Goal: Task Accomplishment & Management: Use online tool/utility

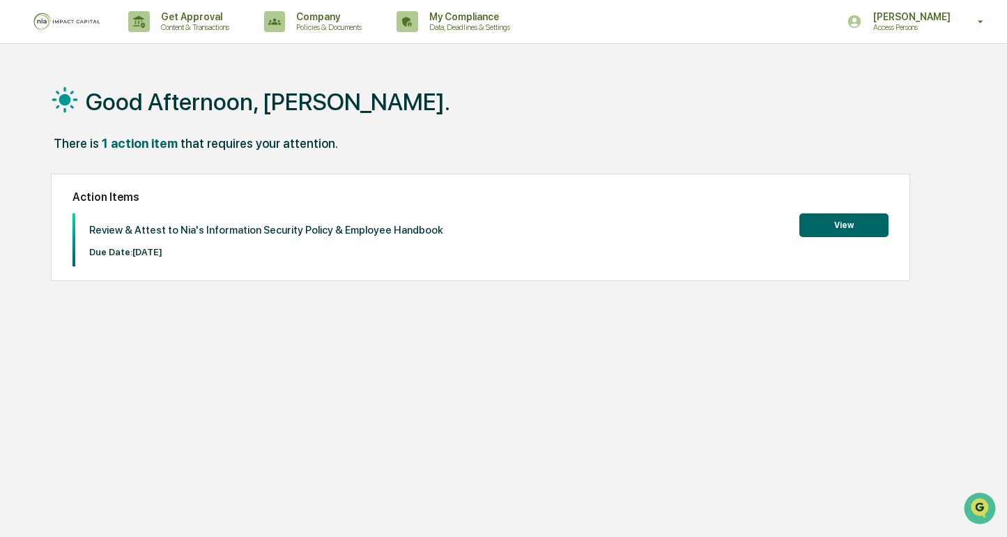
click at [832, 229] on button "View" at bounding box center [843, 225] width 89 height 24
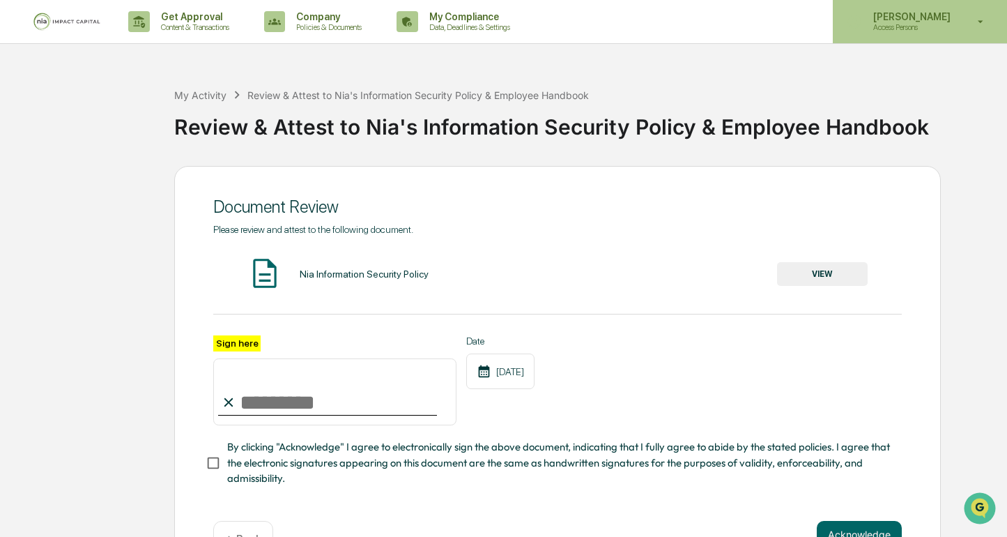
click at [910, 31] on p "Access Persons" at bounding box center [909, 27] width 95 height 10
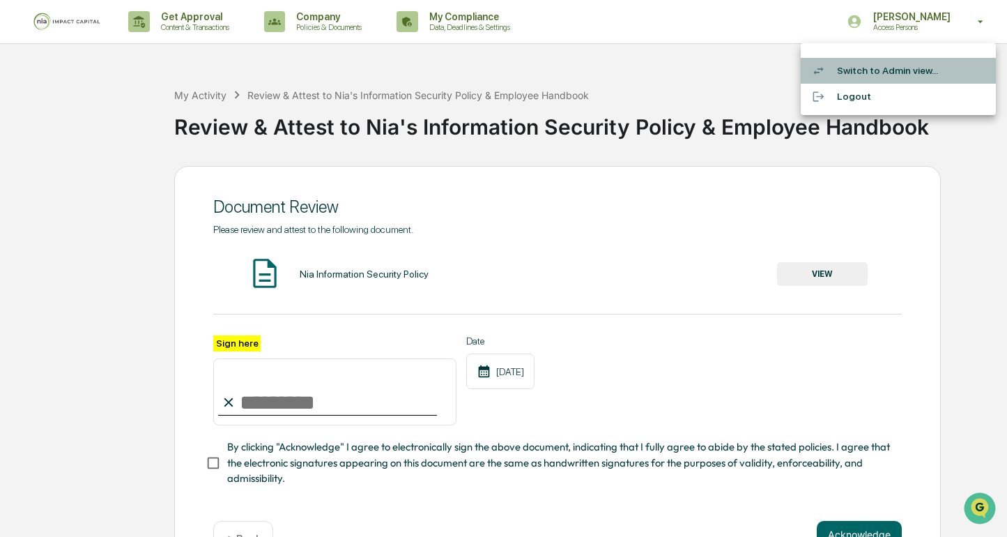
click at [896, 73] on li "Switch to Admin view..." at bounding box center [898, 71] width 195 height 26
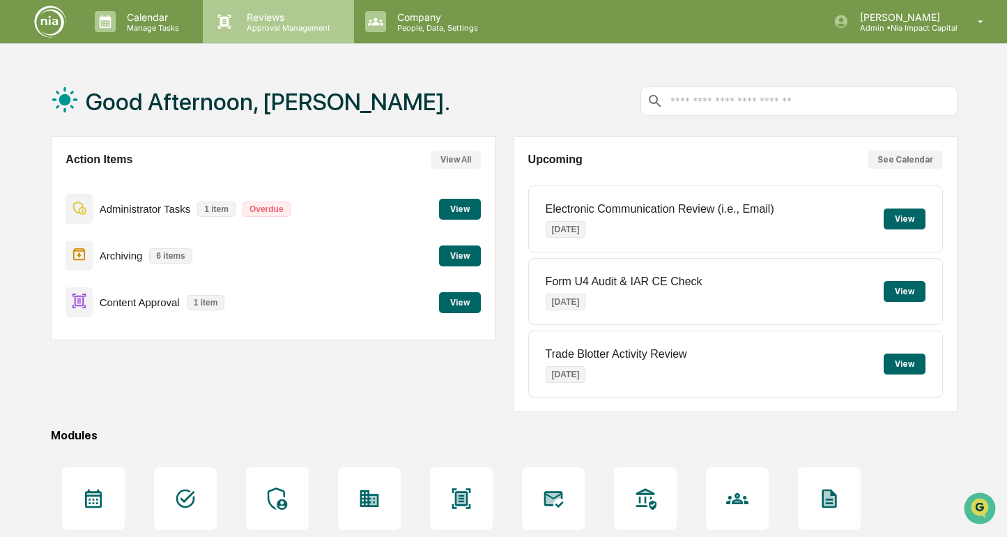
click at [254, 19] on p "Reviews" at bounding box center [287, 17] width 102 height 12
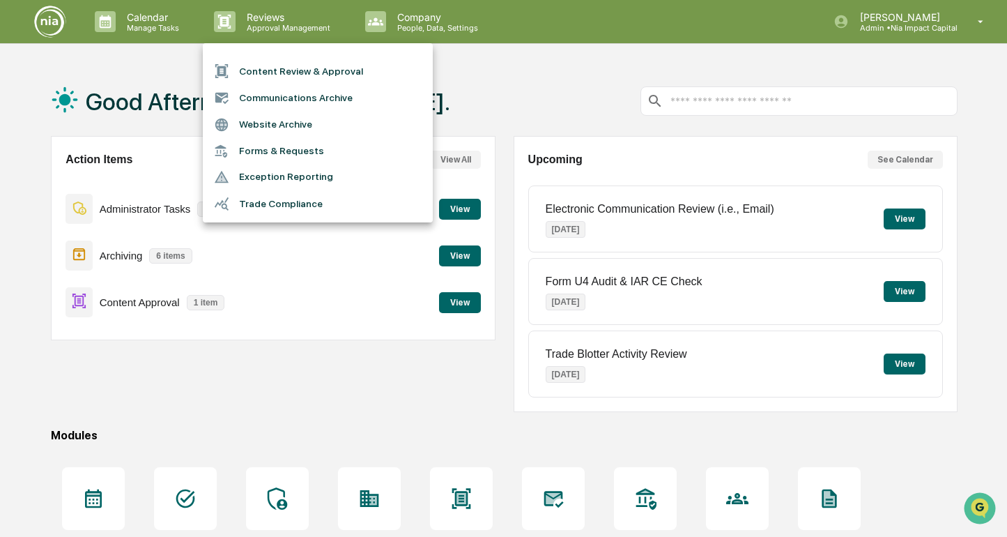
click at [274, 67] on li "Content Review & Approval" at bounding box center [318, 71] width 230 height 26
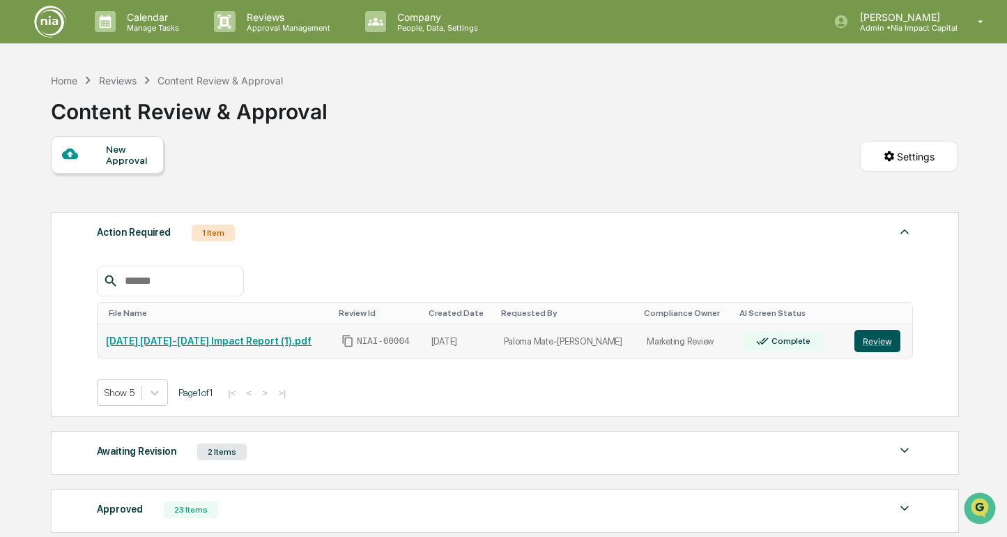
click at [867, 336] on button "Review" at bounding box center [877, 341] width 46 height 22
